Goal: Task Accomplishment & Management: Manage account settings

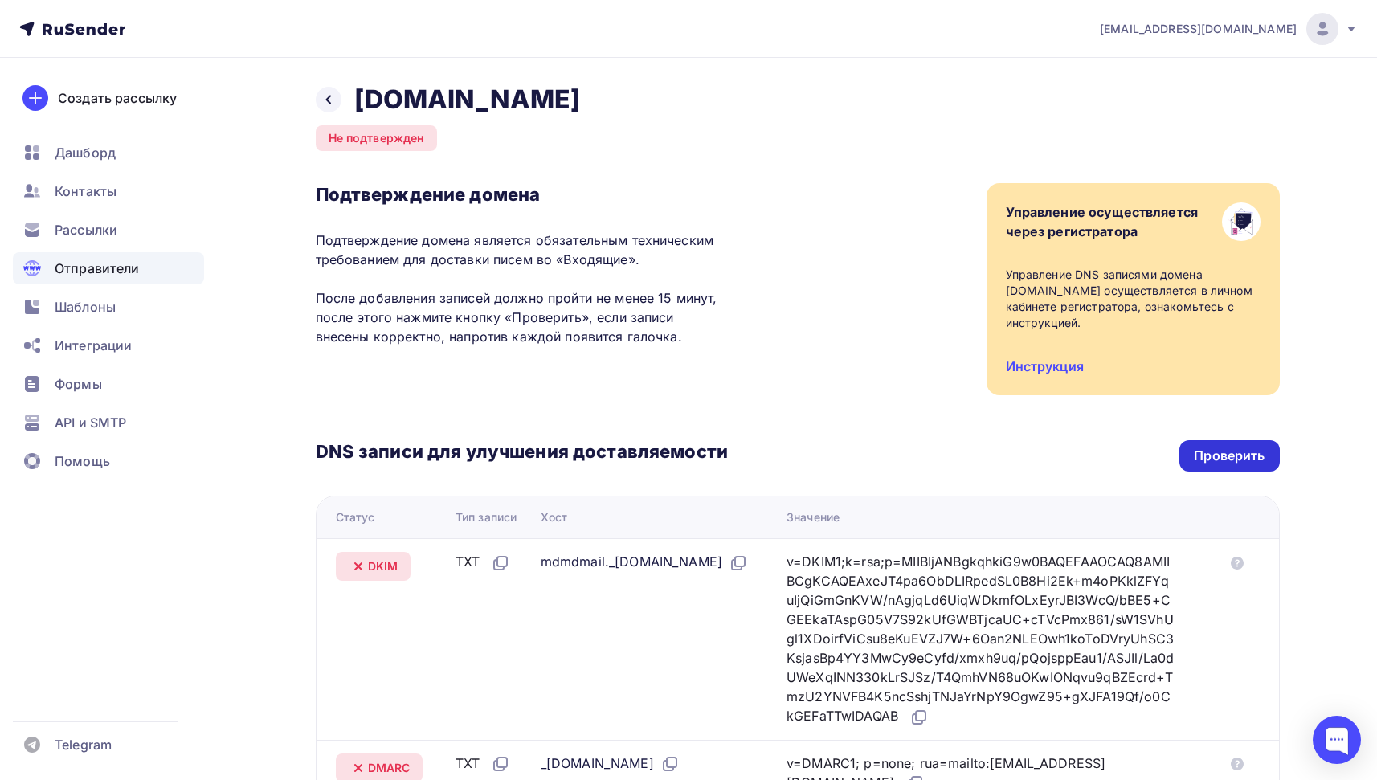
scroll to position [233, 0]
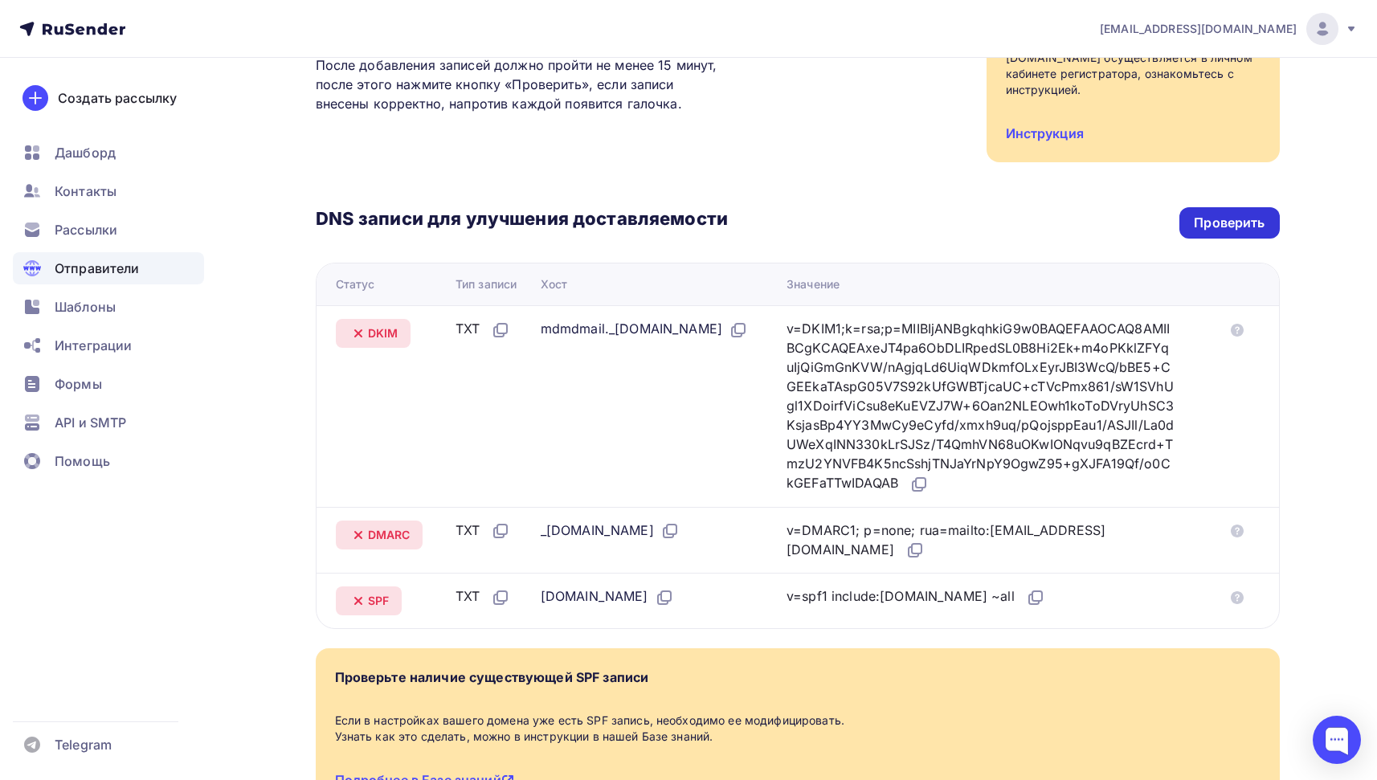
click at [1216, 217] on div "Проверить" at bounding box center [1229, 223] width 71 height 18
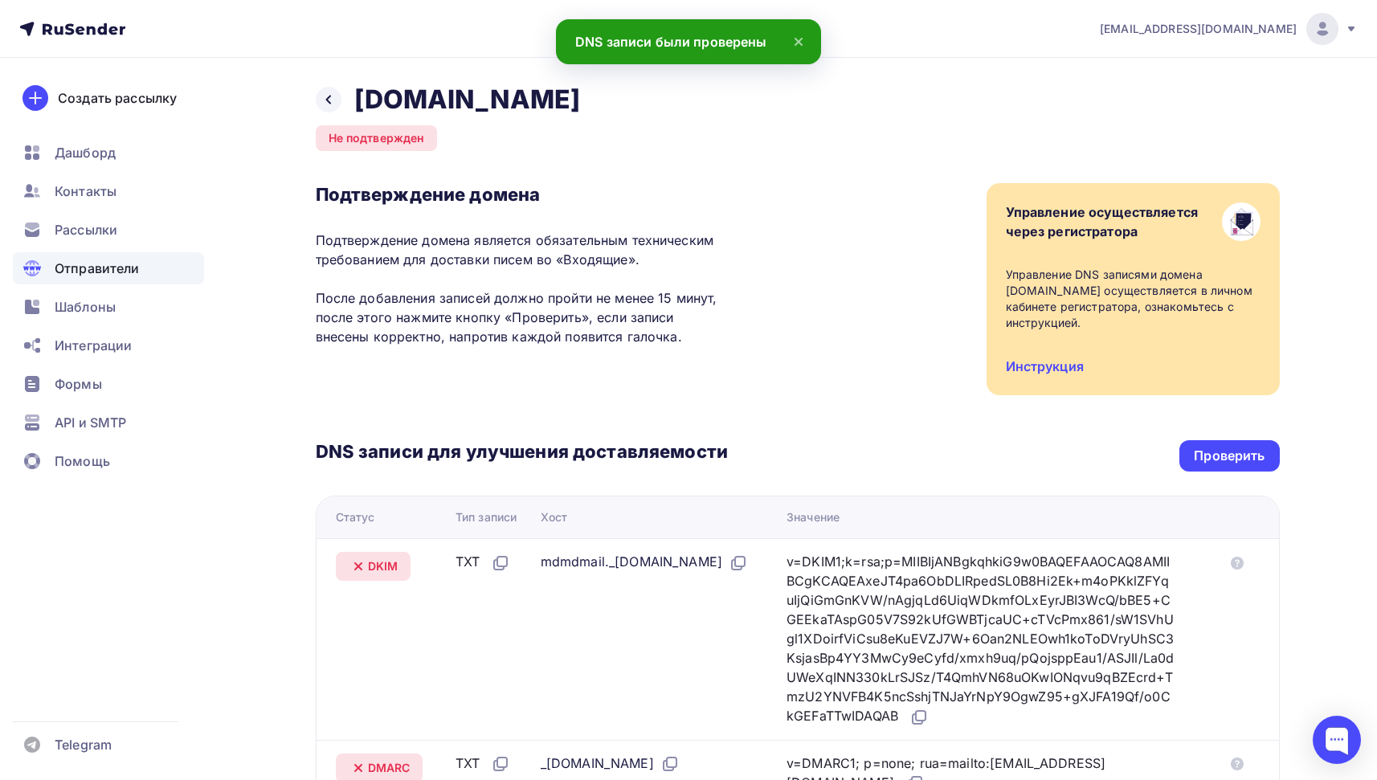
scroll to position [2, 0]
click at [337, 101] on div at bounding box center [329, 98] width 26 height 26
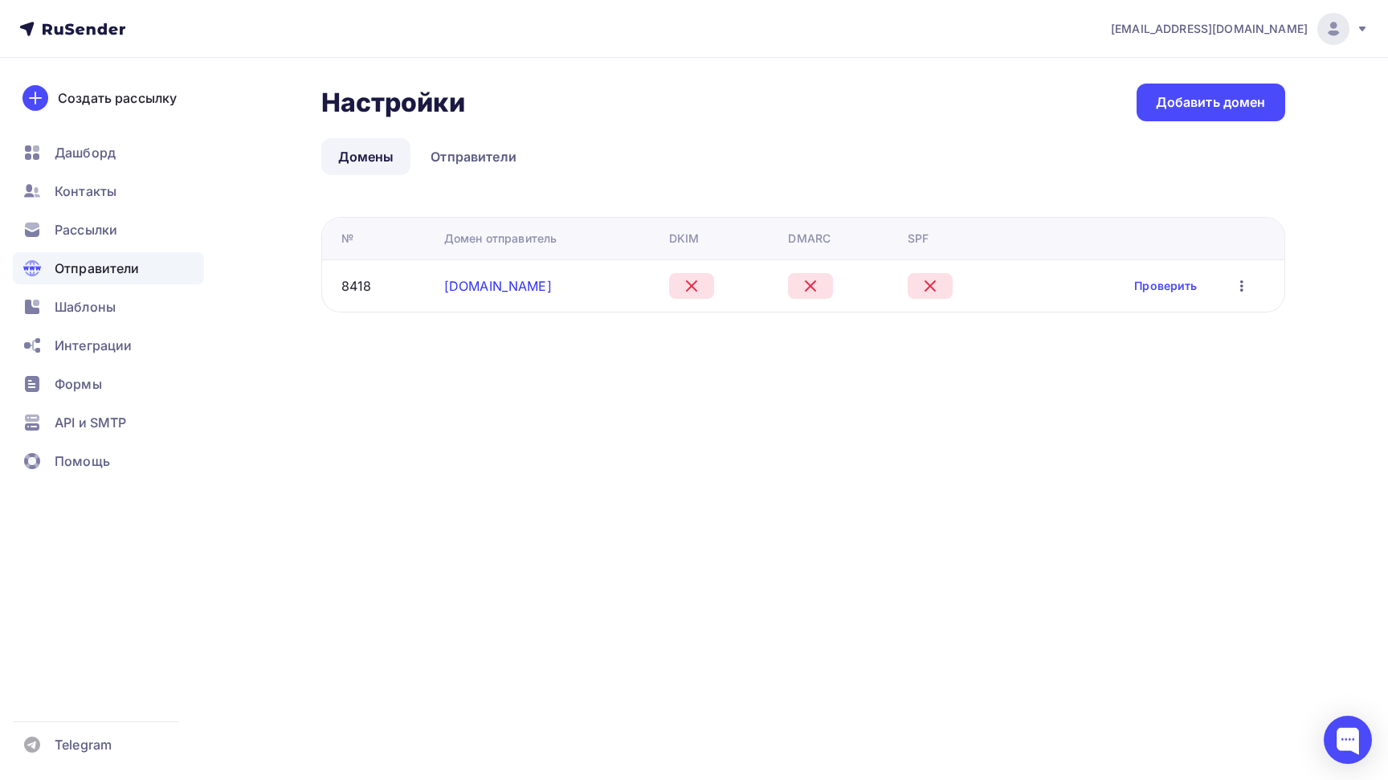
click at [504, 286] on link "[DOMAIN_NAME]" at bounding box center [498, 286] width 108 height 16
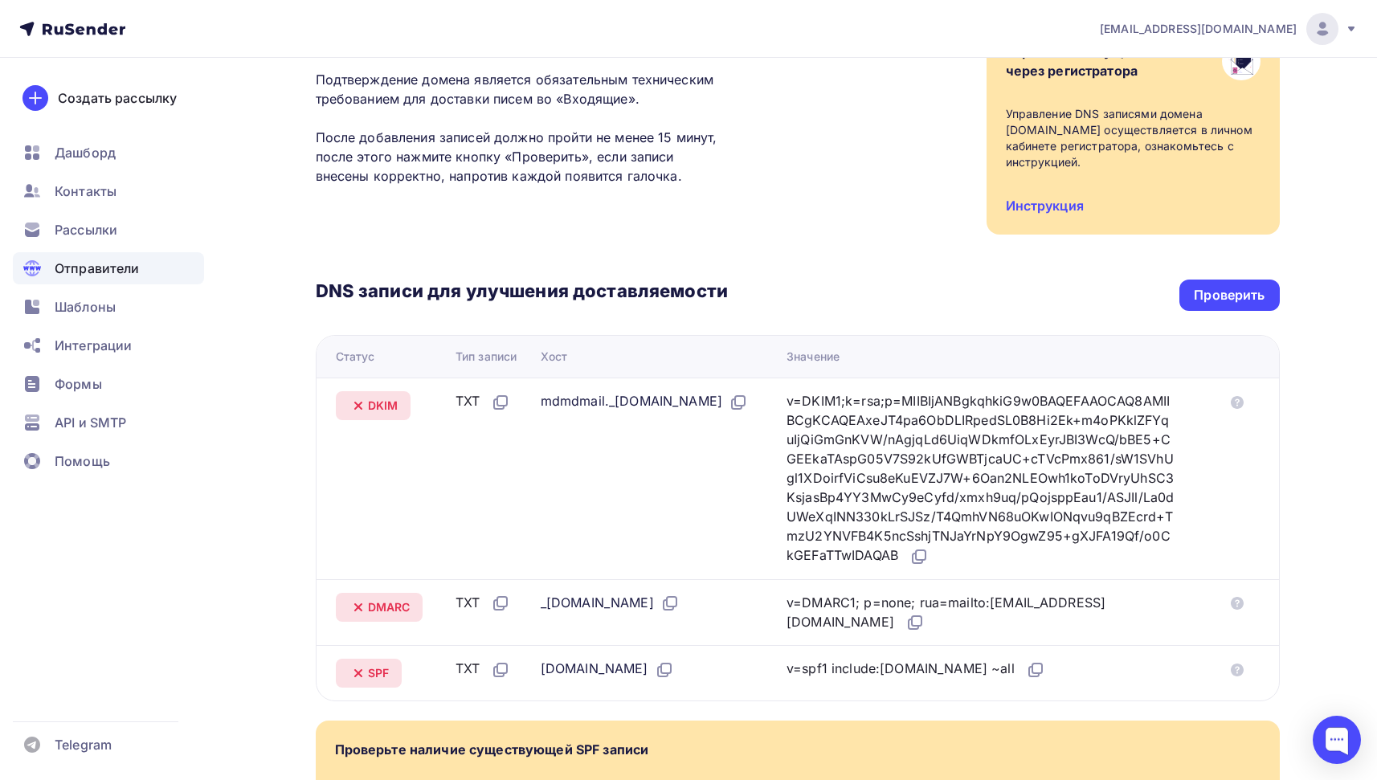
scroll to position [169, 0]
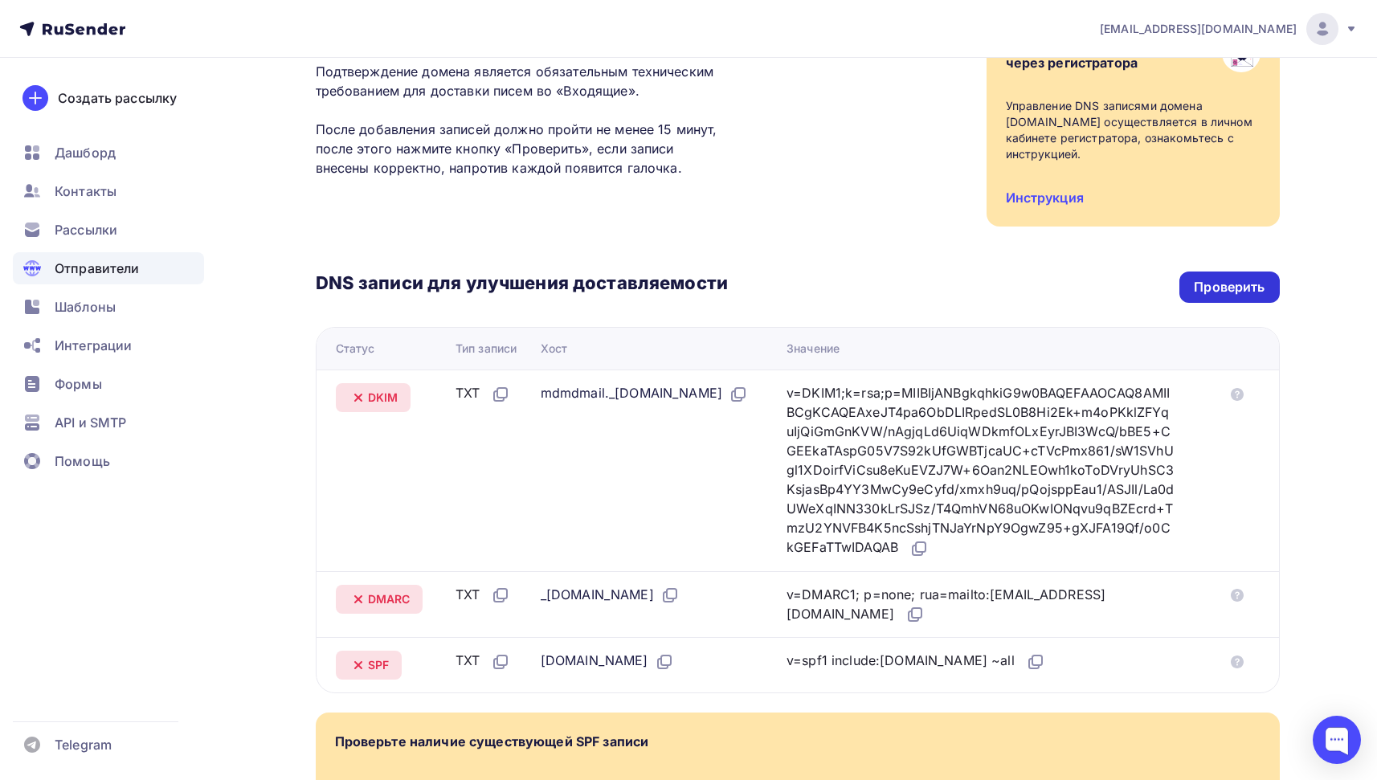
click at [1264, 275] on div "Проверить" at bounding box center [1229, 287] width 100 height 31
click at [1257, 282] on div "Проверить" at bounding box center [1229, 287] width 71 height 18
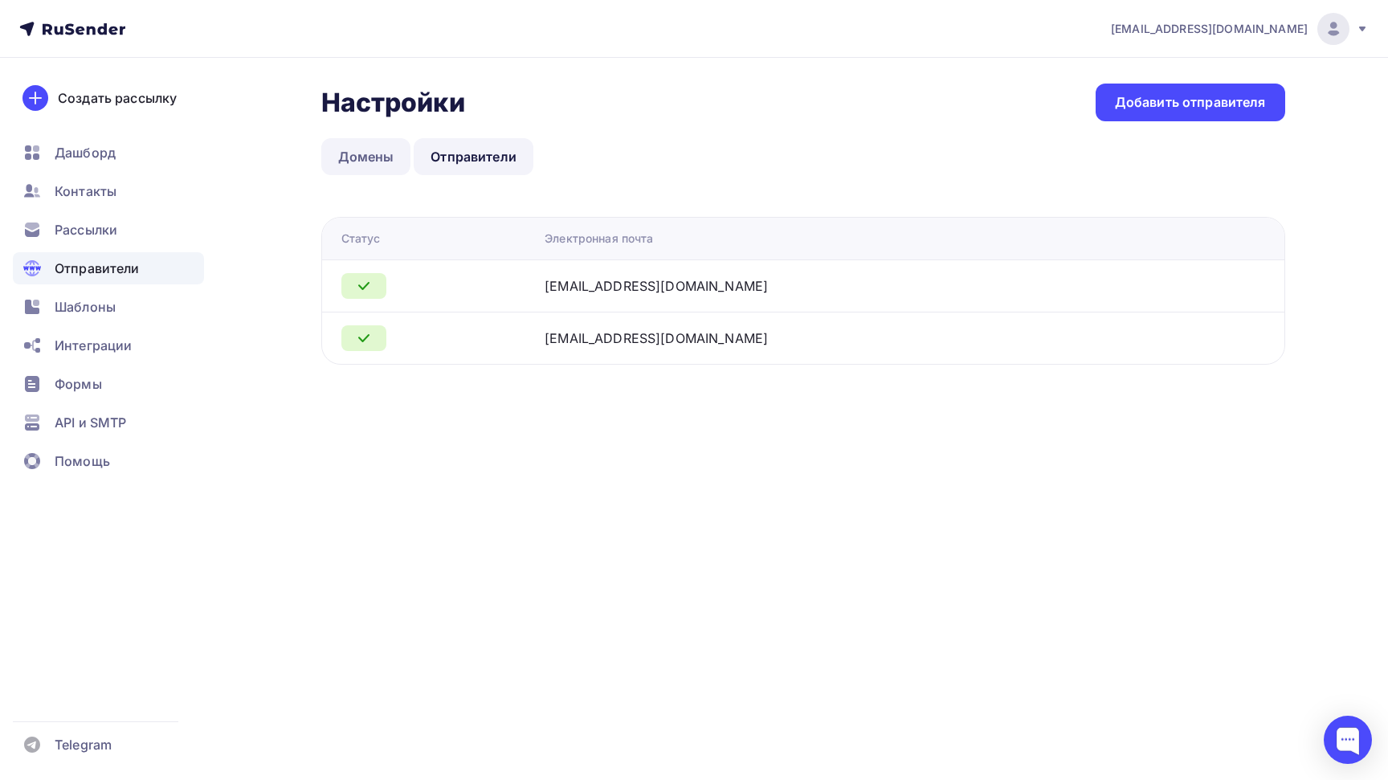
click at [382, 154] on link "Домены" at bounding box center [366, 156] width 90 height 37
